Goal: Task Accomplishment & Management: Manage account settings

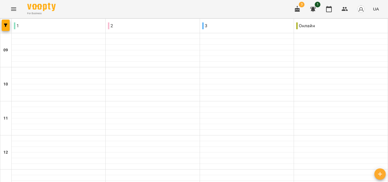
scroll to position [14, 0]
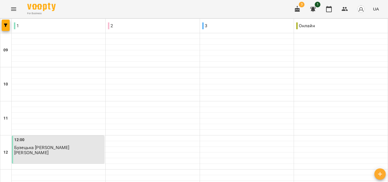
scroll to position [85, 0]
drag, startPoint x: 75, startPoint y: 67, endPoint x: 44, endPoint y: 105, distance: 48.7
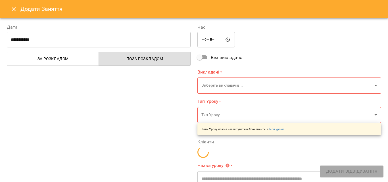
type input "**********"
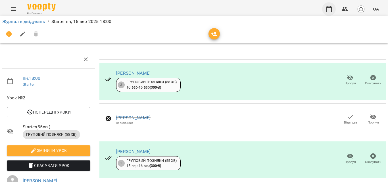
click at [332, 10] on icon "button" at bounding box center [329, 9] width 6 height 6
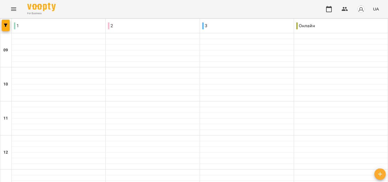
scroll to position [298, 0]
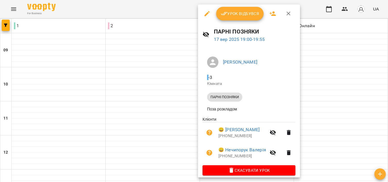
click at [327, 45] on div at bounding box center [194, 91] width 388 height 182
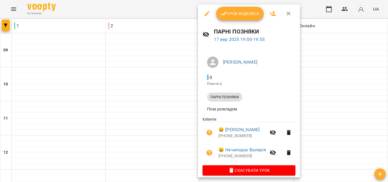
click at [159, 61] on div at bounding box center [194, 91] width 388 height 182
